Goal: Information Seeking & Learning: Learn about a topic

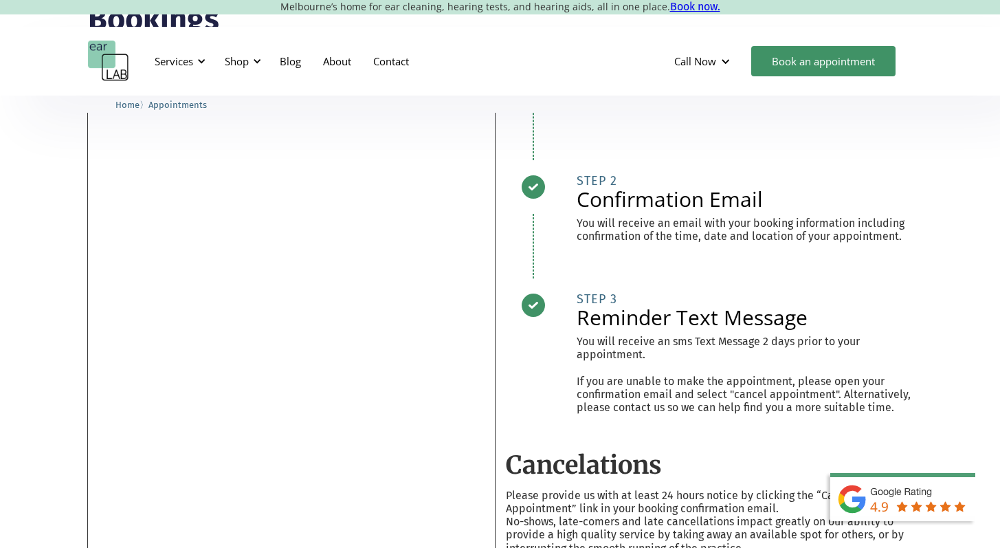
scroll to position [144, 0]
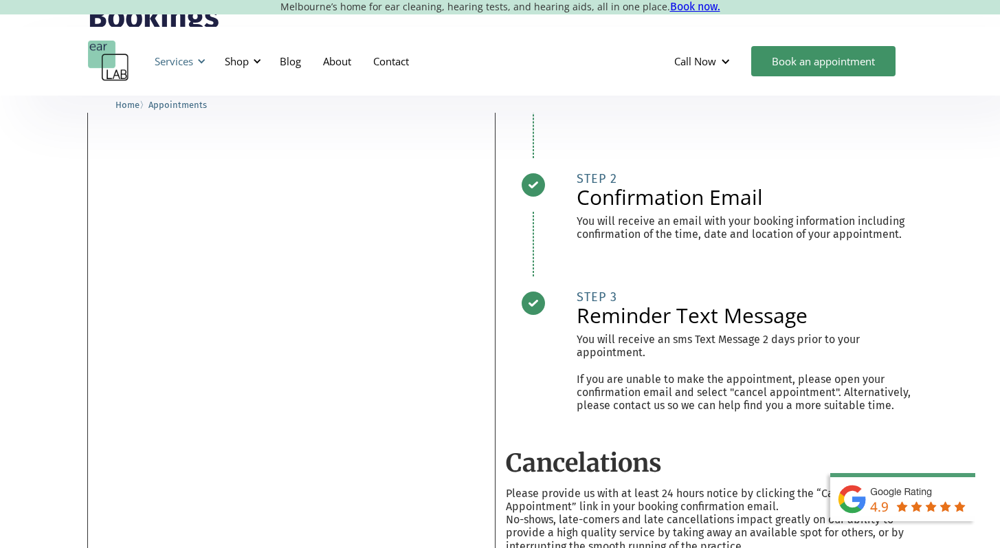
click at [203, 60] on div at bounding box center [202, 61] width 10 height 10
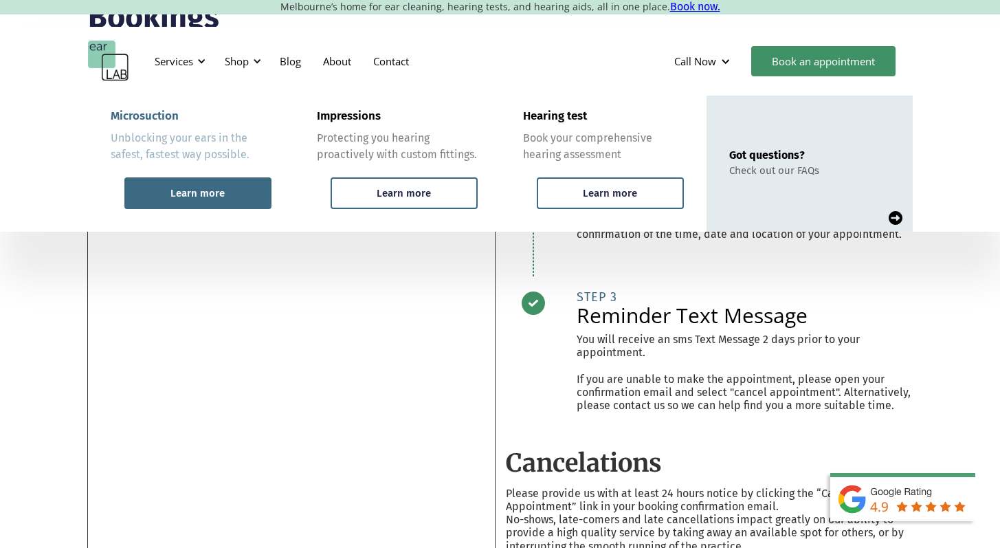
click at [226, 197] on div "Learn more" at bounding box center [197, 193] width 147 height 32
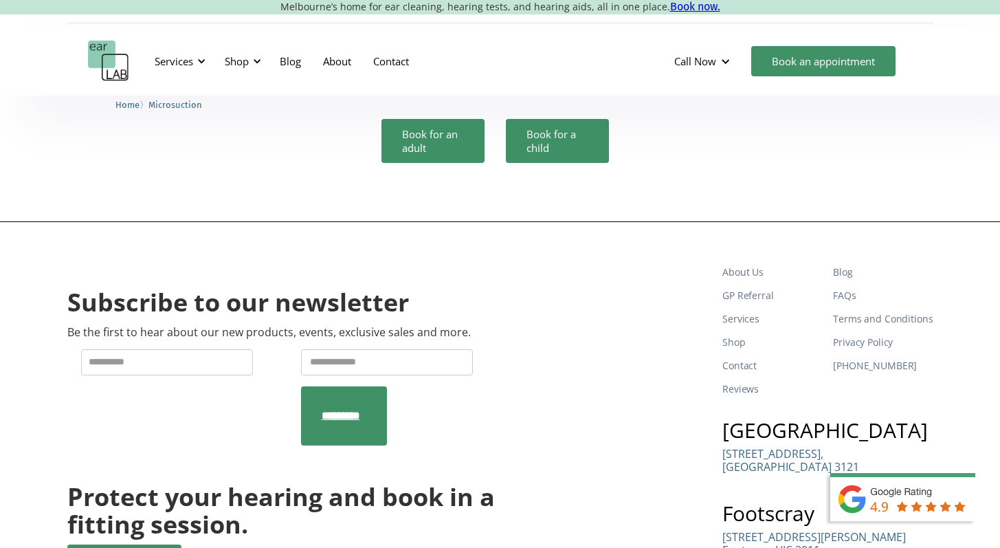
scroll to position [4260, 0]
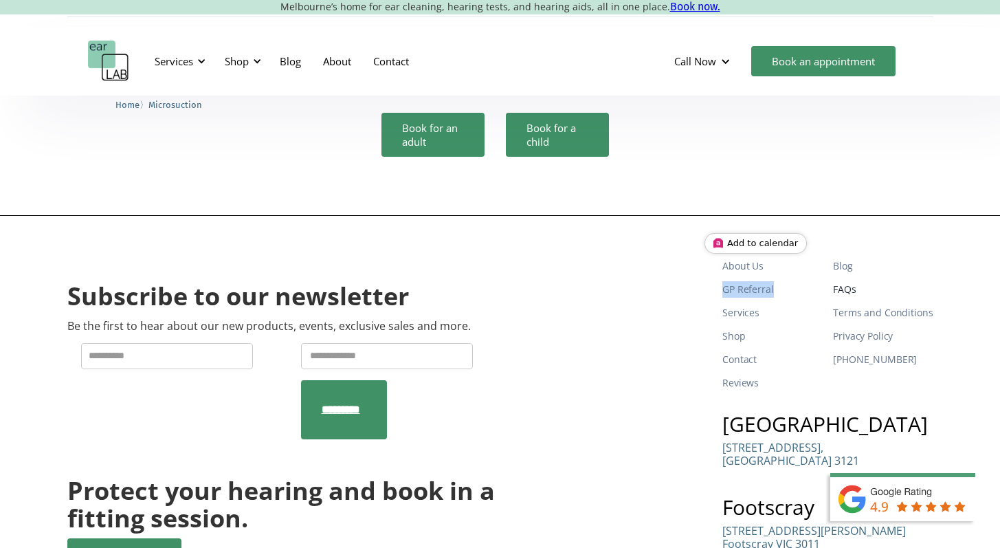
click at [843, 278] on link "FAQs" at bounding box center [883, 289] width 100 height 23
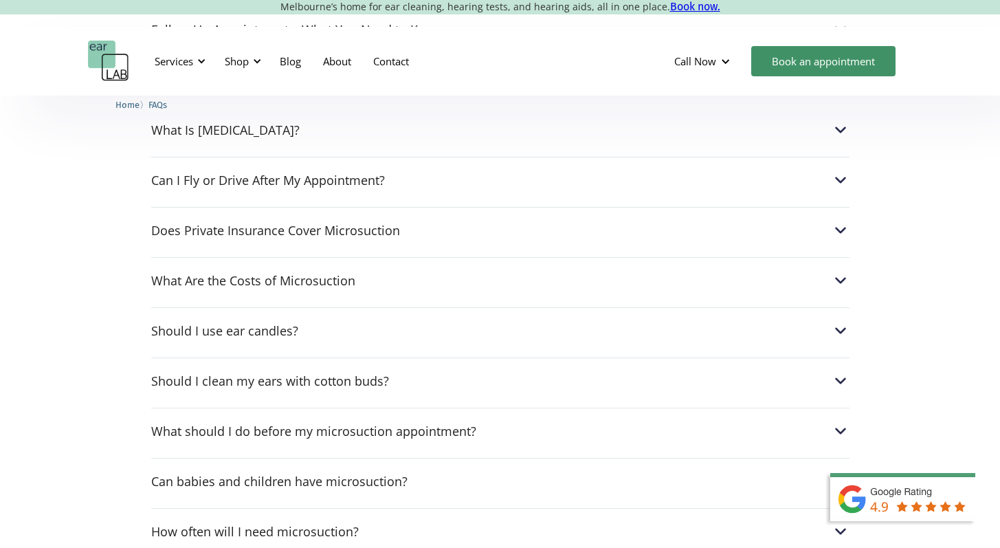
scroll to position [583, 0]
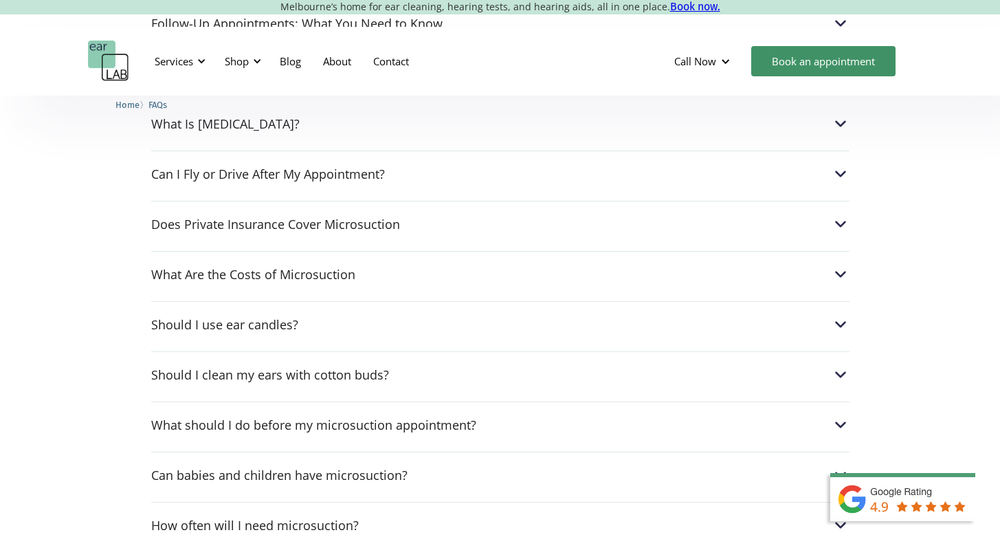
click at [509, 243] on div "Can I go swimming after a microsuction treatment? After a microsuction procedur…" at bounding box center [500, 321] width 698 height 742
click at [510, 224] on div "Does Private Insurance Cover Microsuction" at bounding box center [500, 224] width 698 height 18
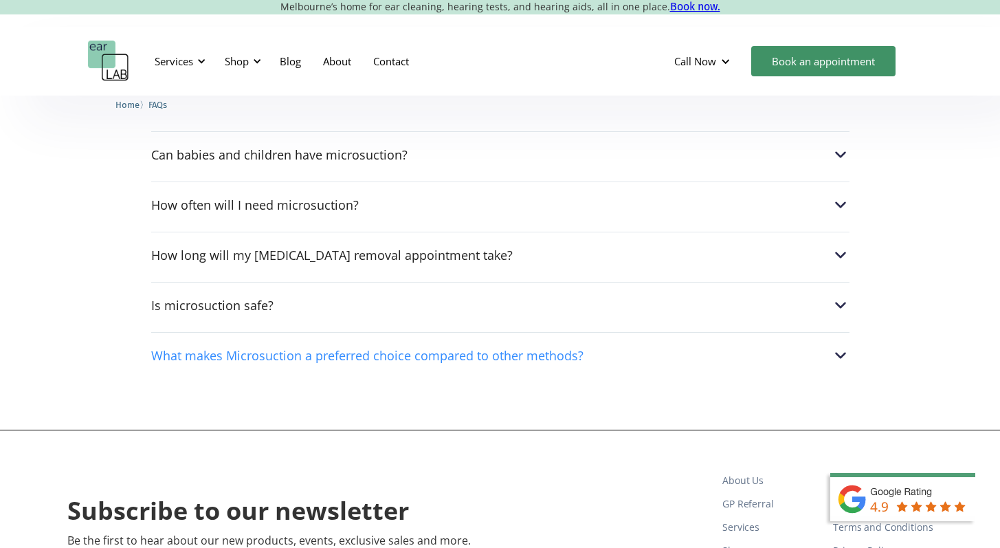
scroll to position [944, 0]
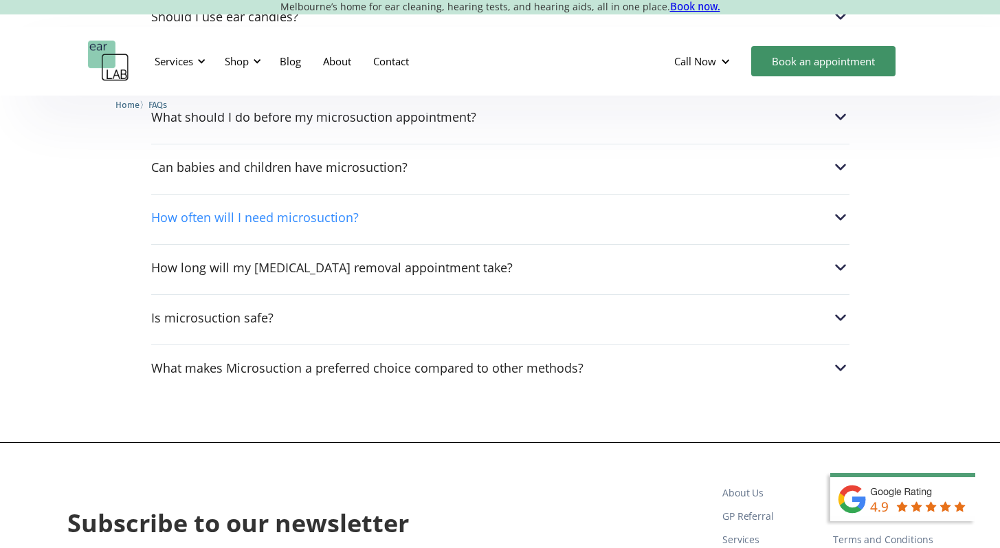
click at [261, 218] on div "How often will I need microsuction?" at bounding box center [255, 217] width 208 height 14
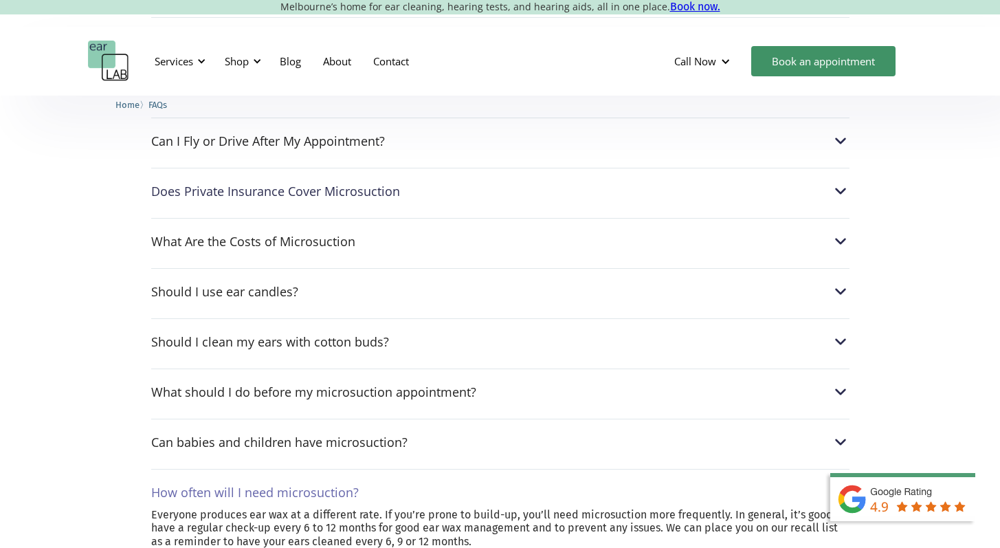
scroll to position [608, 0]
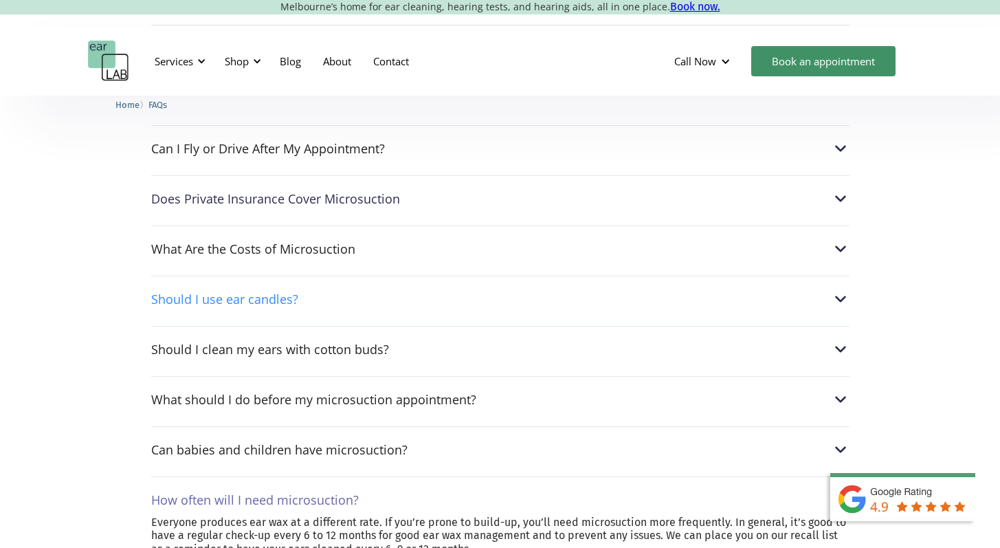
click at [263, 304] on div "Should I use ear candles?" at bounding box center [224, 299] width 147 height 14
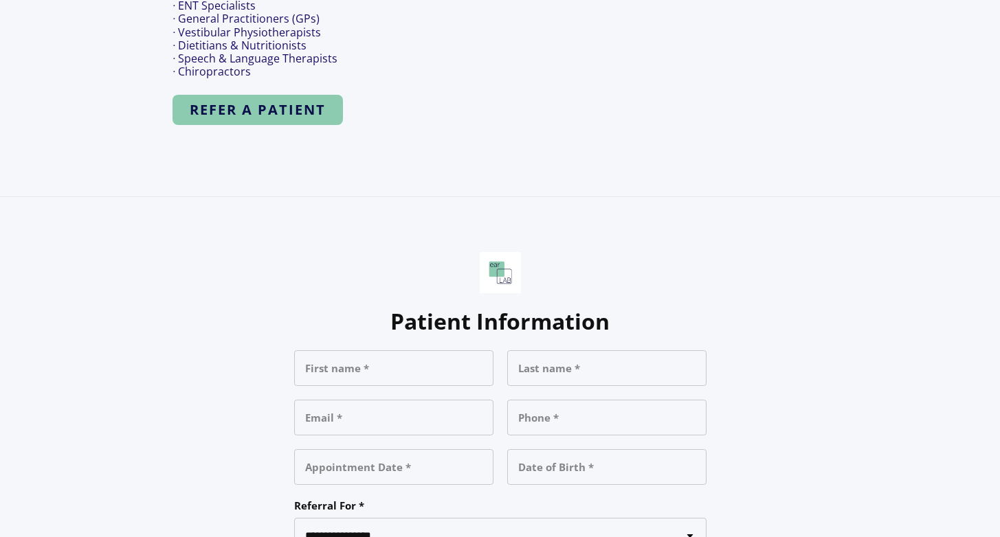
scroll to position [969, 0]
